Goal: Information Seeking & Learning: Learn about a topic

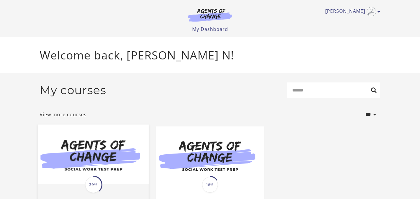
click at [88, 168] on img at bounding box center [93, 155] width 111 height 60
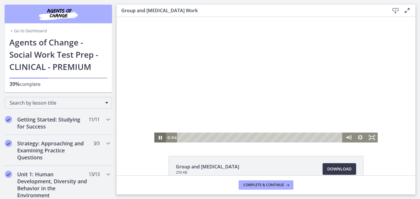
click at [158, 139] on icon "Pause" at bounding box center [160, 138] width 12 height 10
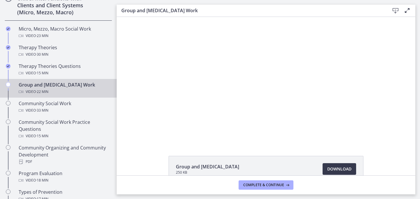
scroll to position [237, 0]
